Goal: Information Seeking & Learning: Learn about a topic

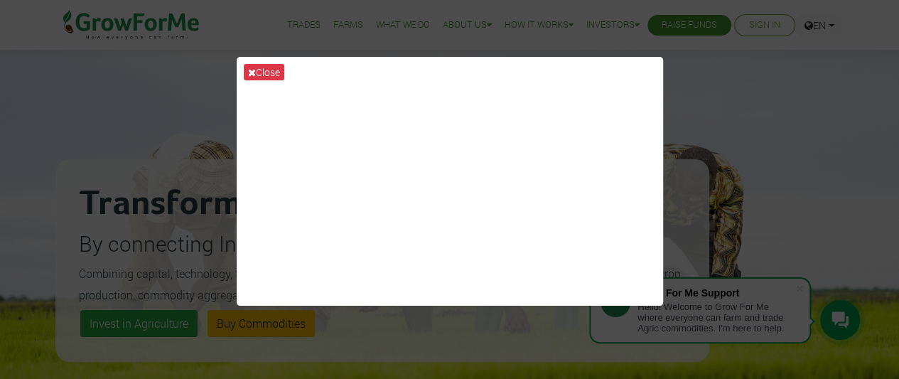
click at [690, 75] on div "Close" at bounding box center [449, 189] width 899 height 379
click at [253, 70] on icon at bounding box center [252, 72] width 8 height 10
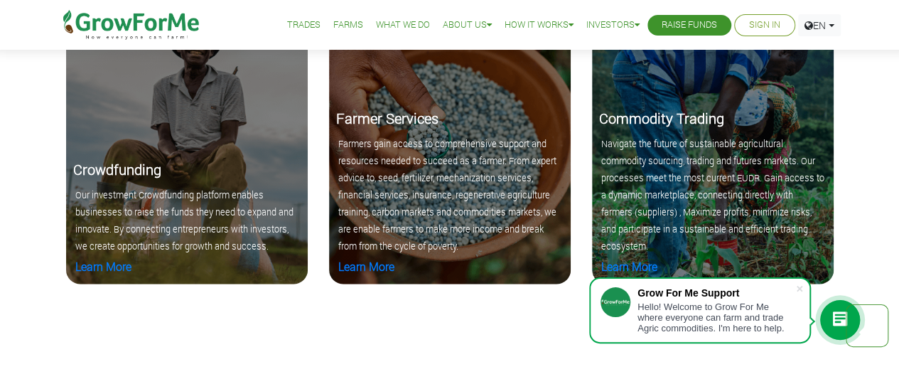
scroll to position [1433, 0]
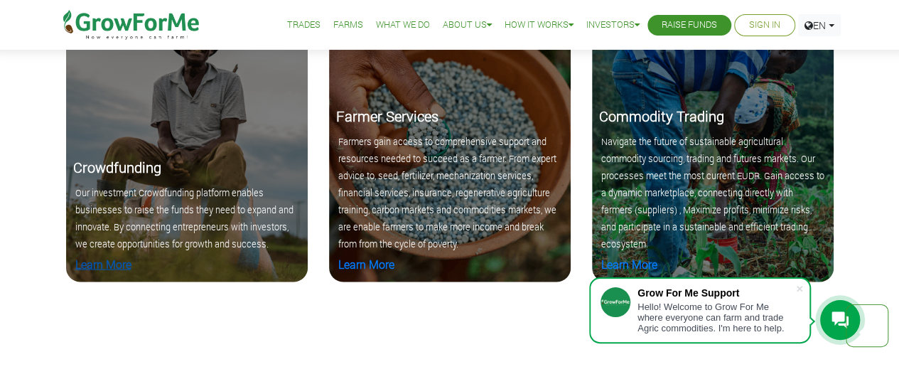
click at [122, 260] on link "Learn More" at bounding box center [103, 263] width 56 height 15
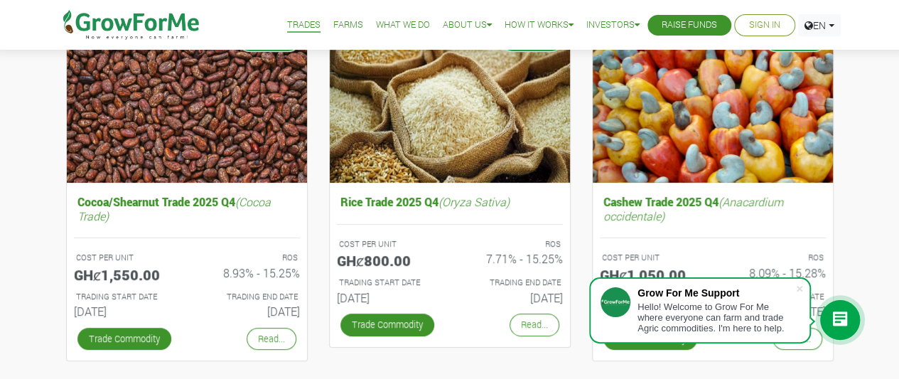
scroll to position [181, 0]
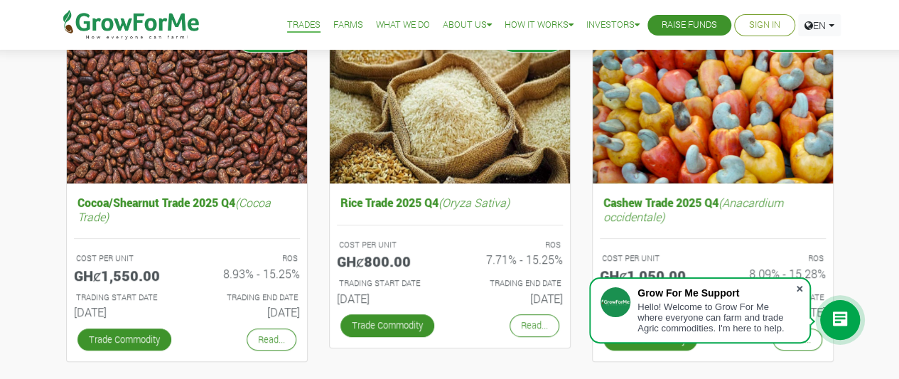
click at [799, 289] on span at bounding box center [799, 288] width 14 height 14
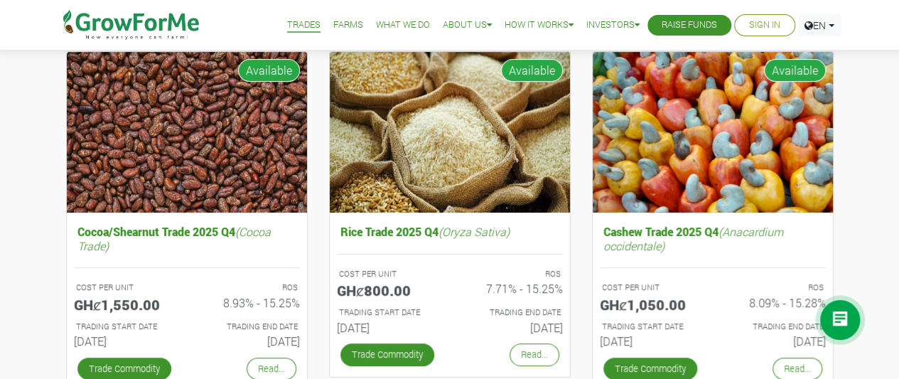
scroll to position [150, 0]
